Goal: Check status

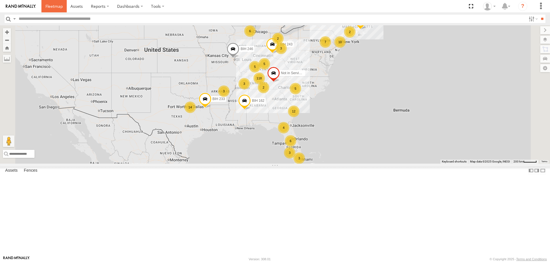
click at [52, 6] on span at bounding box center [53, 5] width 17 height 5
click at [0, 0] on span "Asset" at bounding box center [0, 0] width 0 height 0
click at [0, 0] on span at bounding box center [0, 0] width 0 height 0
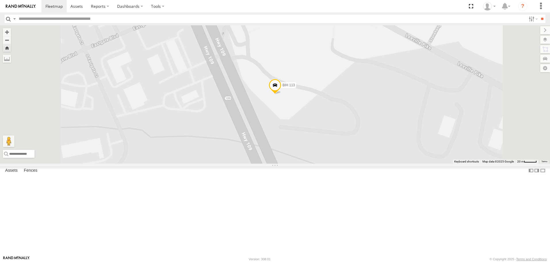
scroll to position [1238, 0]
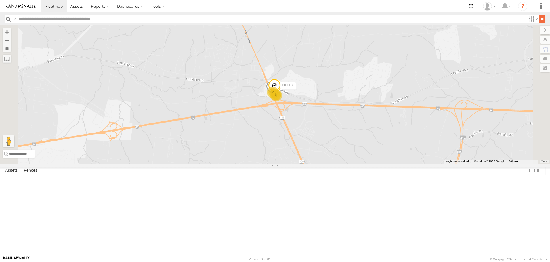
click at [542, 18] on input "**" at bounding box center [542, 19] width 7 height 8
click at [0, 0] on span "Asset" at bounding box center [0, 0] width 0 height 0
click at [0, 0] on span at bounding box center [0, 0] width 0 height 0
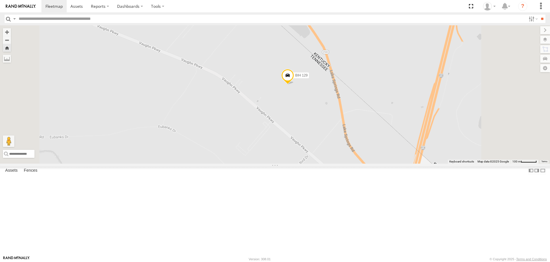
scroll to position [806, 0]
drag, startPoint x: 70, startPoint y: 86, endPoint x: 79, endPoint y: 84, distance: 9.8
click at [0, 0] on span at bounding box center [0, 0] width 0 height 0
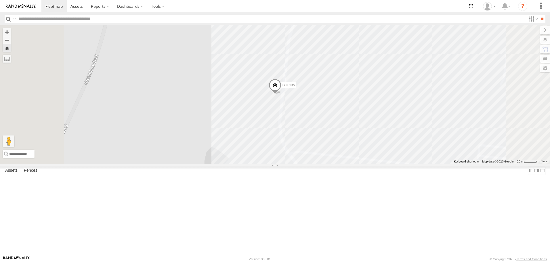
click at [282, 94] on span at bounding box center [275, 87] width 13 height 16
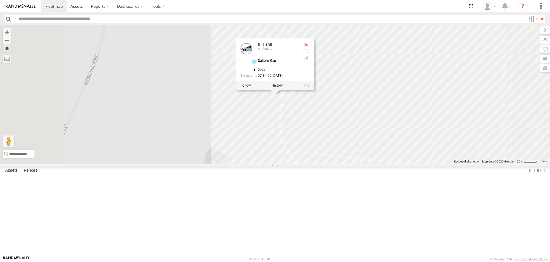
click at [257, 122] on div "BIH 135 BIH 135 All Assets Gallatin Gap 36.37094 , -86.49967 0 07:34:52 09/17/2…" at bounding box center [275, 94] width 550 height 138
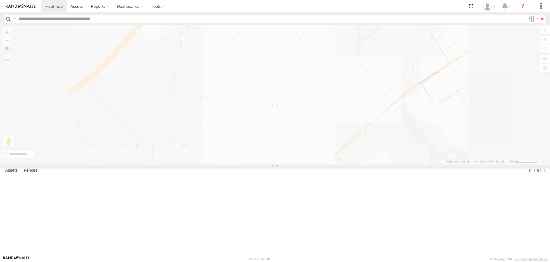
scroll to position [0, 0]
